Goal: Information Seeking & Learning: Understand process/instructions

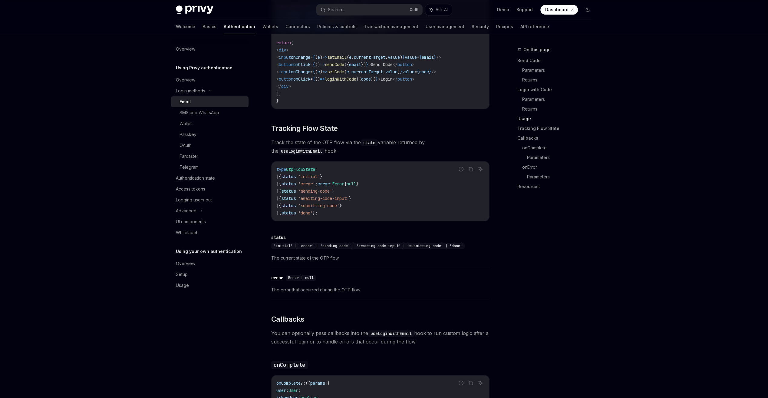
scroll to position [566, 0]
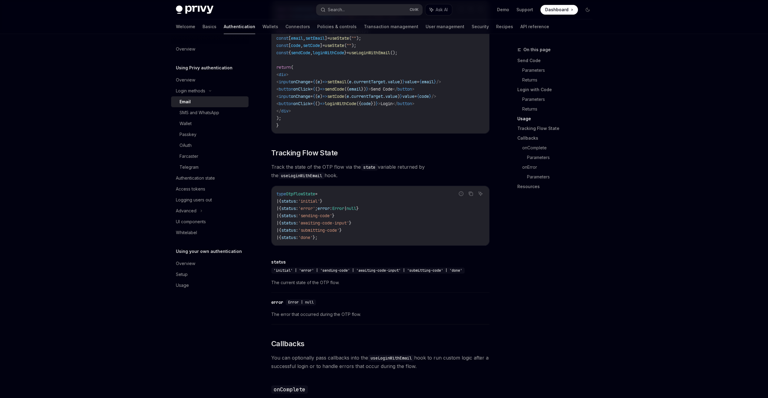
click at [525, 117] on link "Usage" at bounding box center [558, 119] width 80 height 10
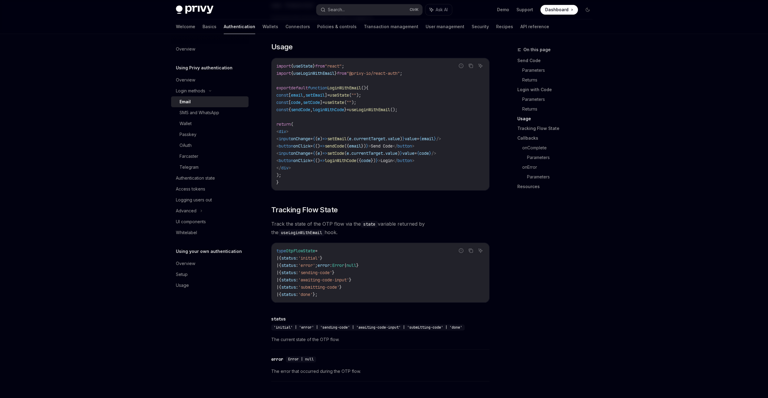
scroll to position [504, 0]
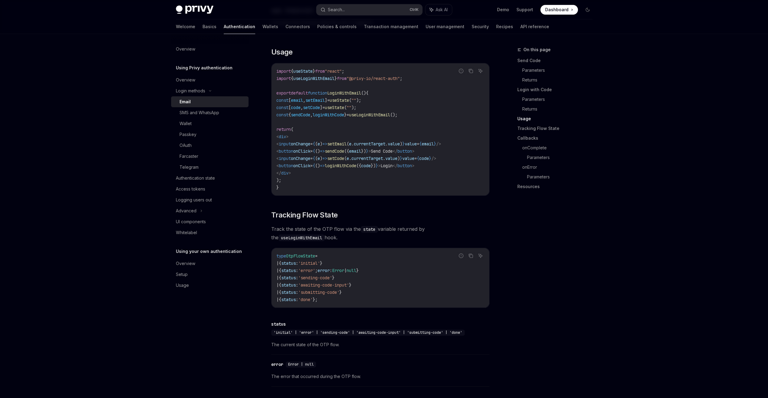
click at [495, 214] on div "On this page Send Code Parameters Returns Login with Code Parameters Returns Us…" at bounding box center [384, 252] width 426 height 1445
click at [202, 79] on div "Overview" at bounding box center [210, 79] width 69 height 7
type textarea "*"
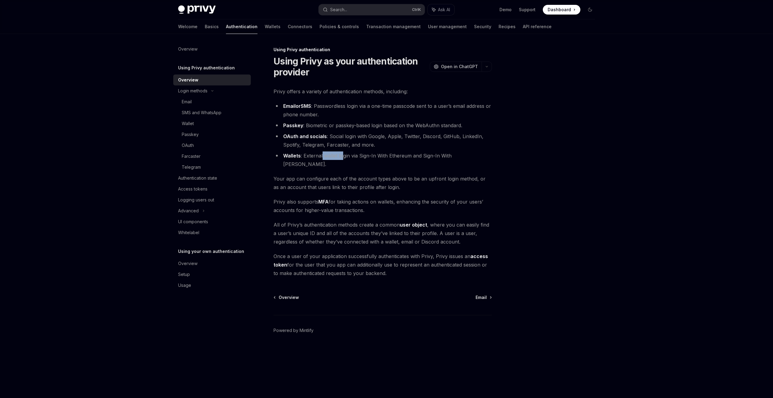
drag, startPoint x: 343, startPoint y: 156, endPoint x: 322, endPoint y: 154, distance: 21.2
click at [322, 154] on li "Wallets : External wallet login via Sign-In With Ethereum and Sign-In With Sola…" at bounding box center [382, 159] width 218 height 17
drag, startPoint x: 322, startPoint y: 154, endPoint x: 333, endPoint y: 159, distance: 12.5
click at [333, 159] on li "Wallets : External wallet login via Sign-In With Ethereum and Sign-In With Sola…" at bounding box center [382, 159] width 218 height 17
click at [372, 159] on li "Wallets : External wallet login via Sign-In With Ethereum and Sign-In With Sola…" at bounding box center [382, 159] width 218 height 17
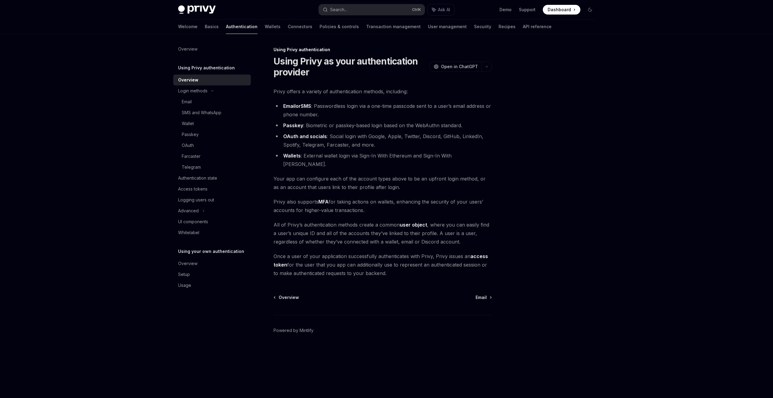
click at [370, 157] on li "Wallets : External wallet login via Sign-In With Ethereum and Sign-In With Sola…" at bounding box center [382, 159] width 218 height 17
drag, startPoint x: 333, startPoint y: 157, endPoint x: 482, endPoint y: 263, distance: 183.7
click at [482, 263] on div "Privy offers a variety of authentication methods, including: Email or SMS : Pas…" at bounding box center [382, 182] width 218 height 190
drag, startPoint x: 482, startPoint y: 263, endPoint x: 546, endPoint y: 295, distance: 71.2
click at [546, 295] on div at bounding box center [554, 222] width 92 height 352
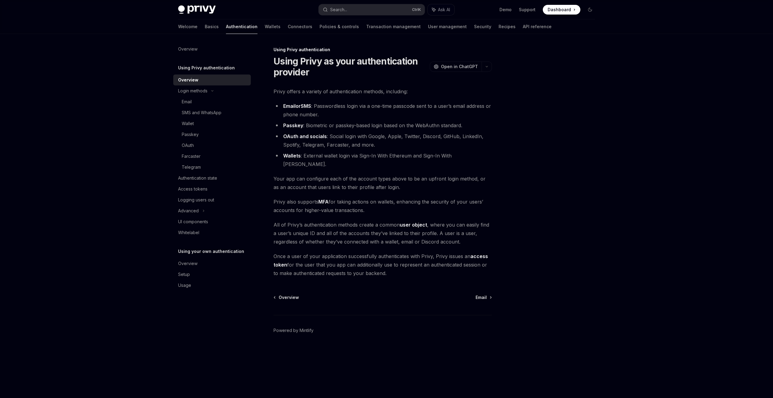
click at [558, 11] on span "Dashboard" at bounding box center [559, 10] width 23 height 6
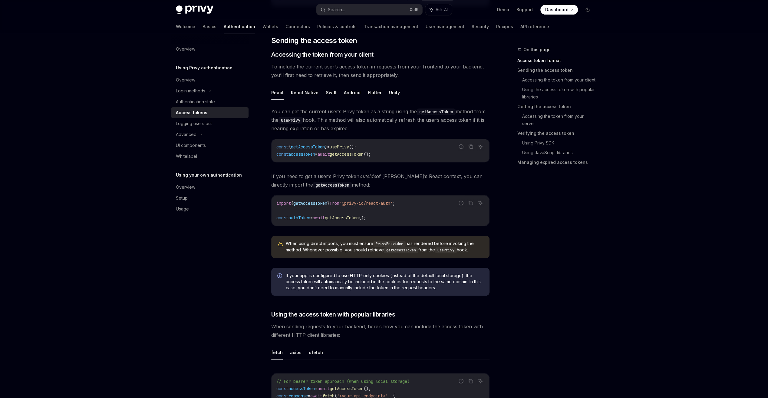
scroll to position [30, 0]
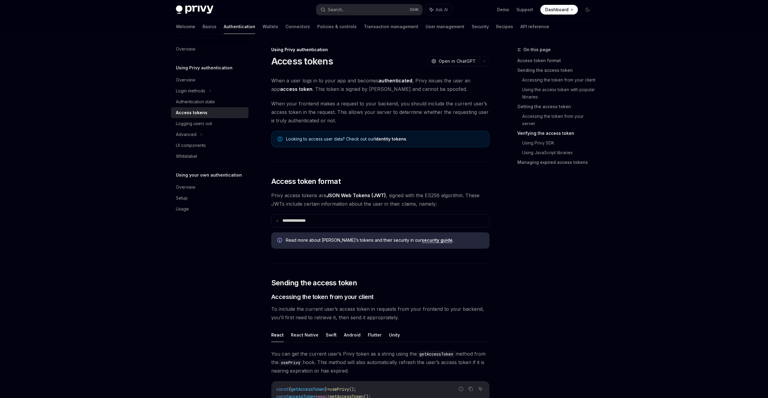
scroll to position [856, 0]
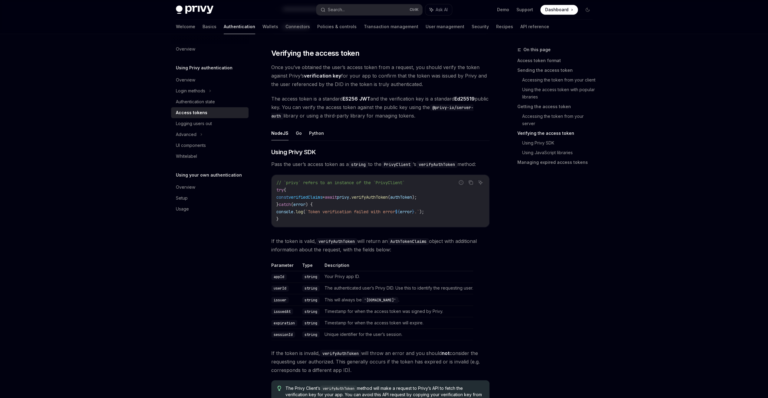
drag, startPoint x: 303, startPoint y: 219, endPoint x: 296, endPoint y: 217, distance: 7.8
click at [296, 217] on code "// `privy` refers to an instance of the `PrivyClient` try { const verifiedClaim…" at bounding box center [380, 201] width 208 height 44
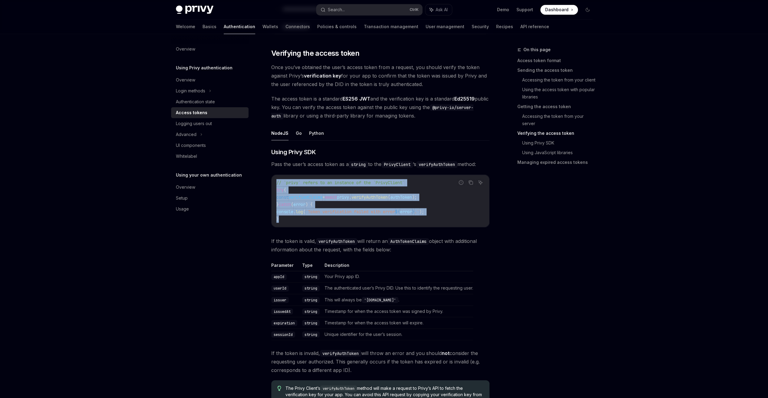
drag, startPoint x: 276, startPoint y: 179, endPoint x: 291, endPoint y: 216, distance: 39.8
click at [291, 216] on code "// `privy` refers to an instance of the `PrivyClient` try { const verifiedClaim…" at bounding box center [380, 201] width 208 height 44
drag, startPoint x: 291, startPoint y: 216, endPoint x: 283, endPoint y: 217, distance: 8.9
click at [283, 217] on code "// `privy` refers to an instance of the `PrivyClient` try { const verifiedClaim…" at bounding box center [380, 201] width 208 height 44
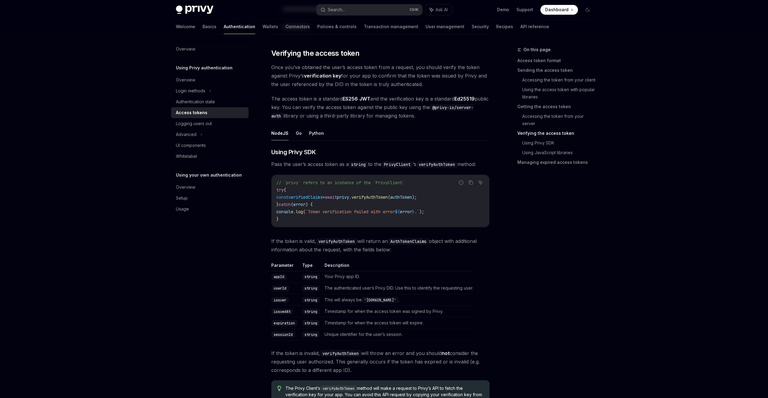
drag, startPoint x: 283, startPoint y: 217, endPoint x: 285, endPoint y: 220, distance: 4.5
click at [285, 220] on div "// `privy` refers to an instance of the `PrivyClient` try { const verifiedClaim…" at bounding box center [381, 201] width 218 height 52
drag, startPoint x: 287, startPoint y: 215, endPoint x: 280, endPoint y: 222, distance: 10.3
click at [280, 222] on div "// `privy` refers to an instance of the `PrivyClient` try { const verifiedClaim…" at bounding box center [381, 201] width 218 height 52
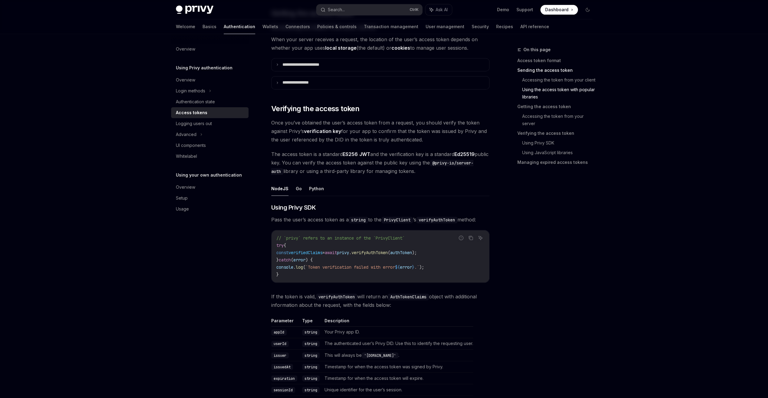
scroll to position [735, 0]
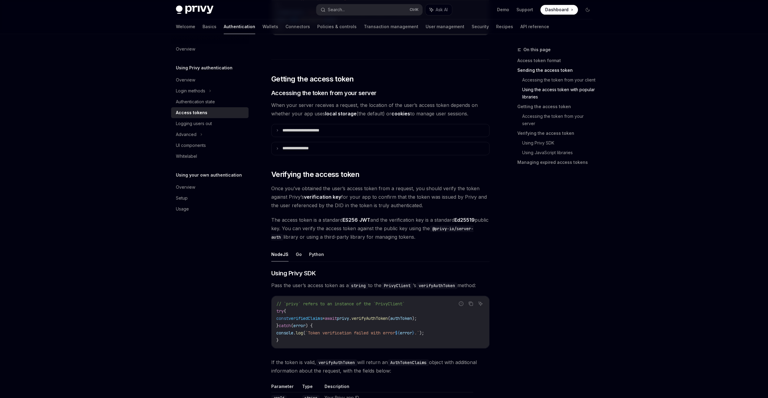
click at [412, 316] on span "authToken" at bounding box center [401, 318] width 22 height 5
drag, startPoint x: 424, startPoint y: 316, endPoint x: 400, endPoint y: 314, distance: 23.7
click at [388, 316] on span "verifyAuthToken" at bounding box center [370, 318] width 36 height 5
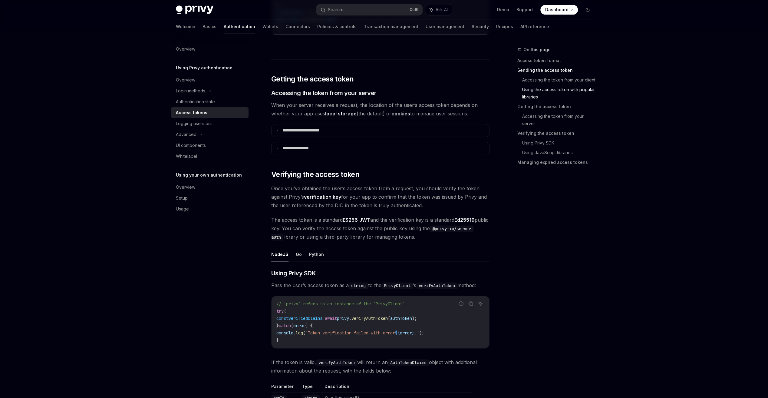
click at [332, 342] on div "// `privy` refers to an instance of the `PrivyClient` try { const verifiedClaim…" at bounding box center [381, 322] width 218 height 52
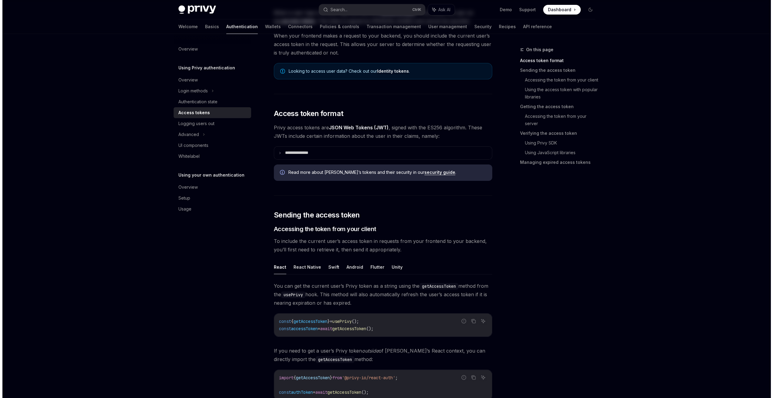
scroll to position [0, 0]
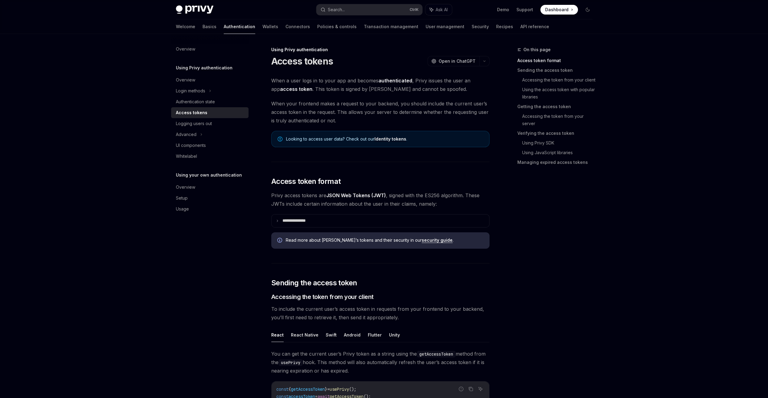
click at [201, 283] on div "Overview Using Privy authentication Overview Login methods Authentication state…" at bounding box center [214, 216] width 87 height 364
click at [203, 29] on link "Basics" at bounding box center [210, 26] width 14 height 15
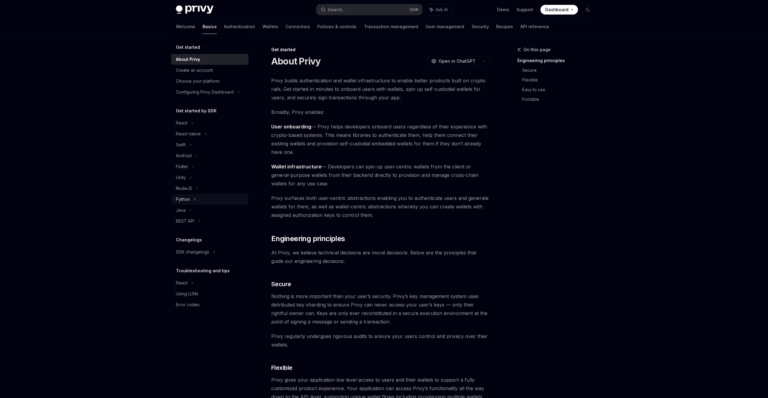
click at [182, 200] on div "Python" at bounding box center [183, 199] width 14 height 7
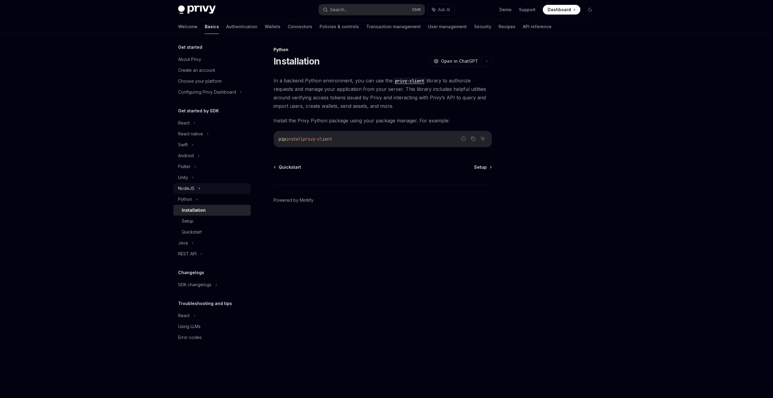
click at [205, 187] on div "NodeJS" at bounding box center [212, 188] width 78 height 11
type textarea "*"
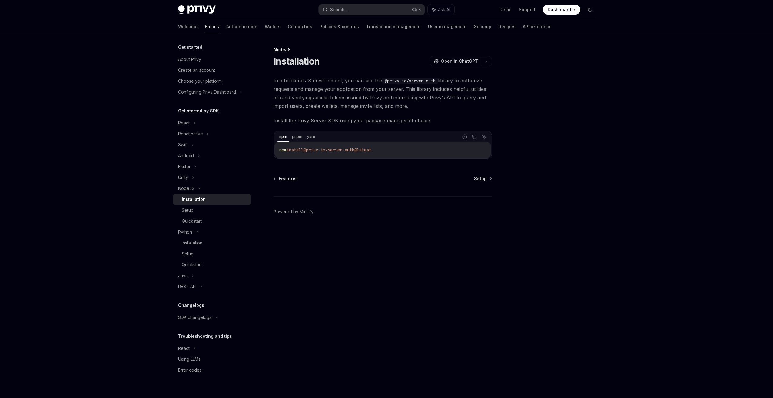
click at [328, 271] on div "NodeJS Installation OpenAI Open in ChatGPT OpenAI Open in ChatGPT In a backend …" at bounding box center [326, 222] width 334 height 352
drag, startPoint x: 310, startPoint y: 150, endPoint x: 357, endPoint y: 149, distance: 47.2
click at [357, 149] on span "@privy-io/server-auth@latest" at bounding box center [337, 149] width 68 height 5
drag, startPoint x: 357, startPoint y: 149, endPoint x: 320, endPoint y: 154, distance: 36.6
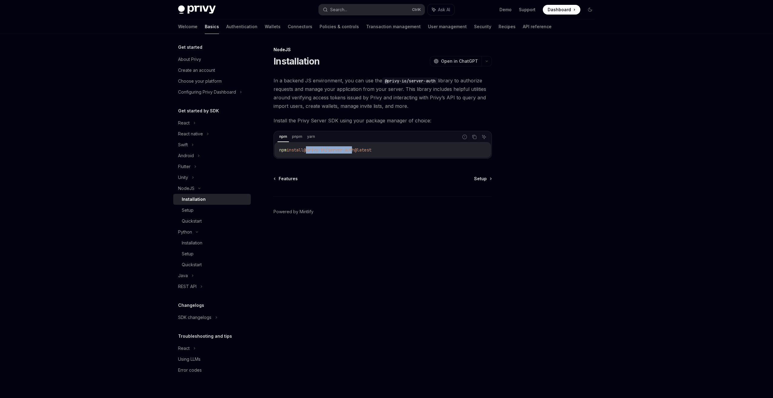
click at [323, 154] on div "npm install @privy-io/server-auth@latest" at bounding box center [382, 150] width 217 height 16
drag, startPoint x: 309, startPoint y: 148, endPoint x: 363, endPoint y: 149, distance: 53.9
click at [363, 149] on span "@privy-io/server-auth@latest" at bounding box center [337, 149] width 68 height 5
copy span "@privy-io/server-auth"
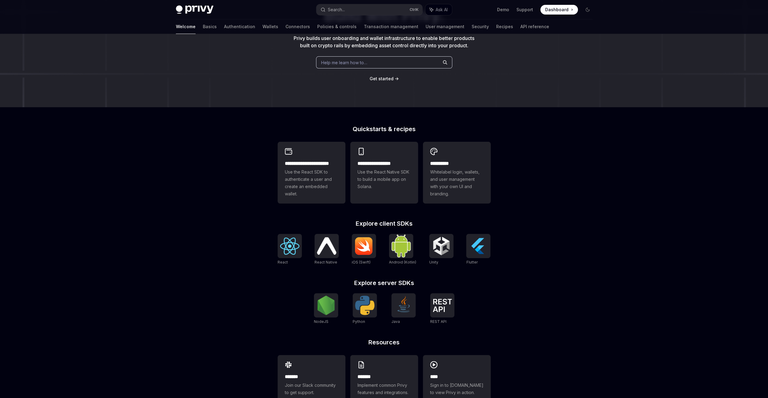
scroll to position [84, 0]
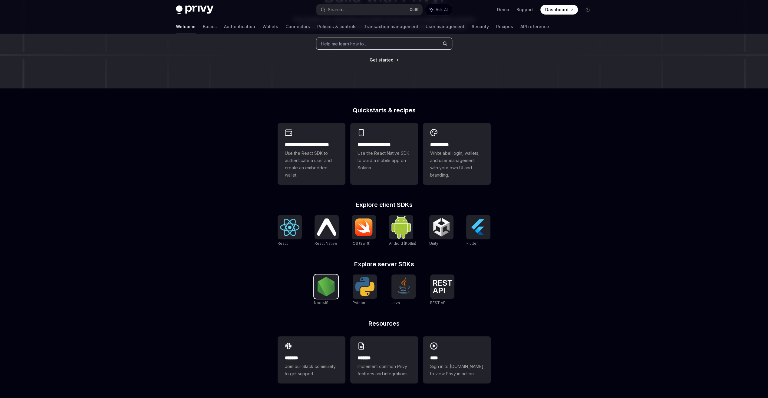
click at [337, 280] on div at bounding box center [326, 286] width 24 height 24
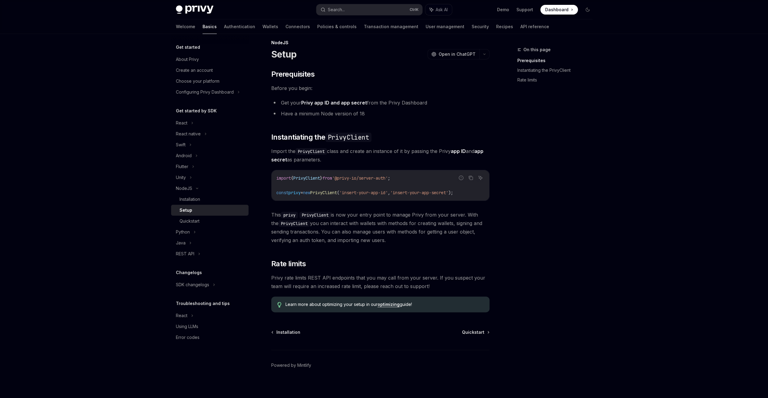
scroll to position [11, 0]
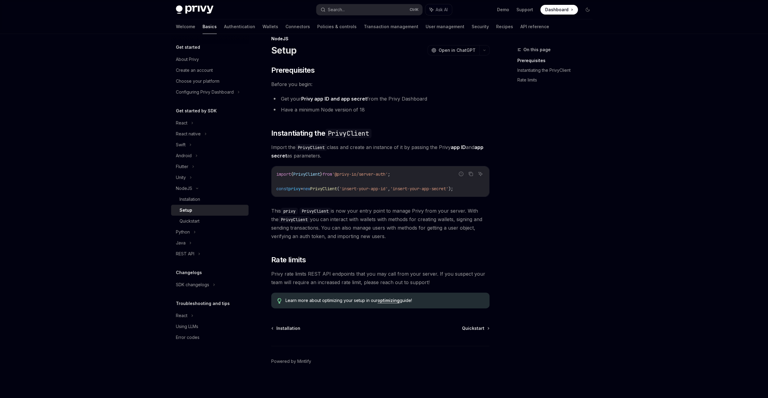
click at [557, 281] on div "On this page Prerequisites Instantiating the PrivyClient Rate limits" at bounding box center [551, 222] width 92 height 352
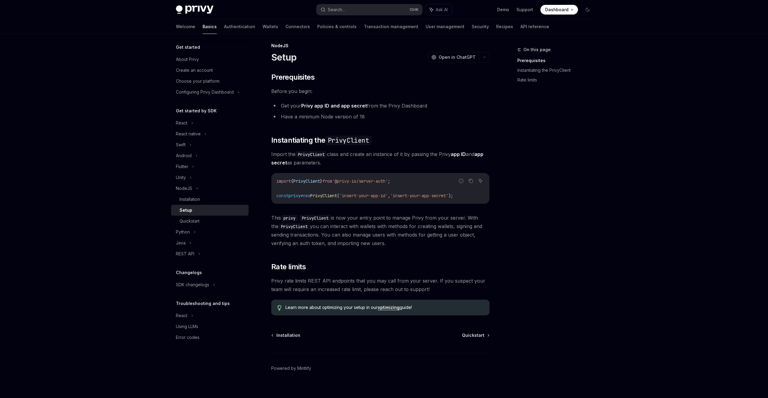
scroll to position [0, 0]
